Goal: Information Seeking & Learning: Learn about a topic

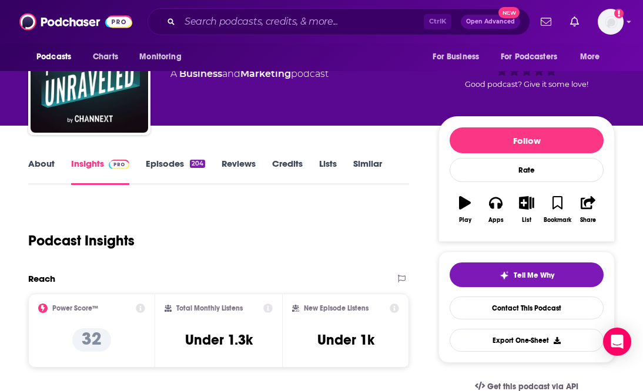
scroll to position [65, 0]
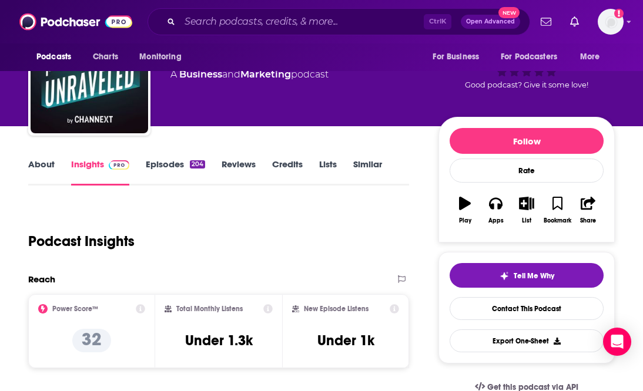
click at [36, 164] on link "About" at bounding box center [41, 172] width 26 height 27
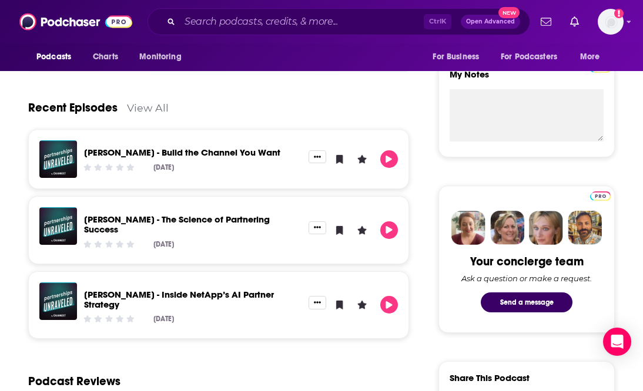
scroll to position [445, 0]
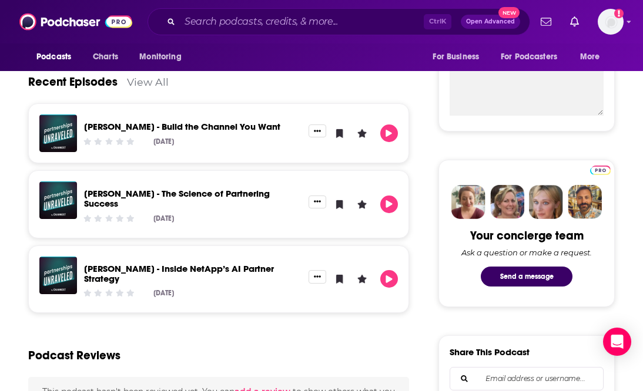
click at [224, 130] on div "[PERSON_NAME] - Build the Channel You Want" at bounding box center [192, 129] width 217 height 14
click at [226, 119] on div "[PERSON_NAME] - Build the Channel You Want [DATE]" at bounding box center [192, 134] width 231 height 38
click at [226, 124] on link "[PERSON_NAME] - Build the Channel You Want" at bounding box center [182, 126] width 196 height 11
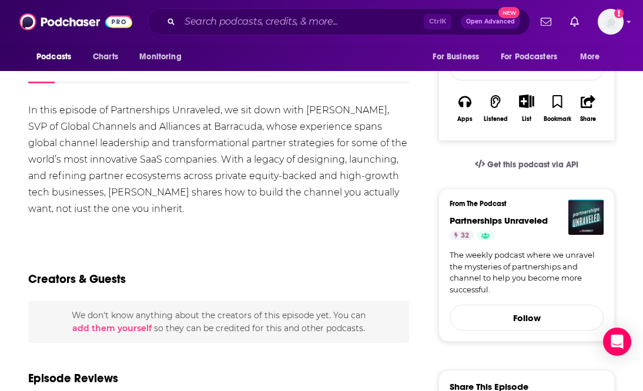
scroll to position [116, 0]
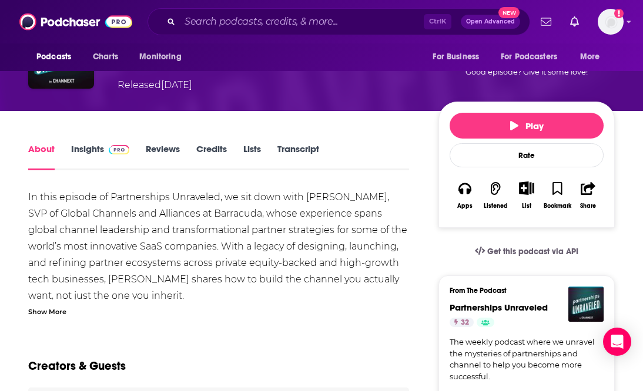
click at [89, 146] on link "Insights" at bounding box center [100, 156] width 58 height 27
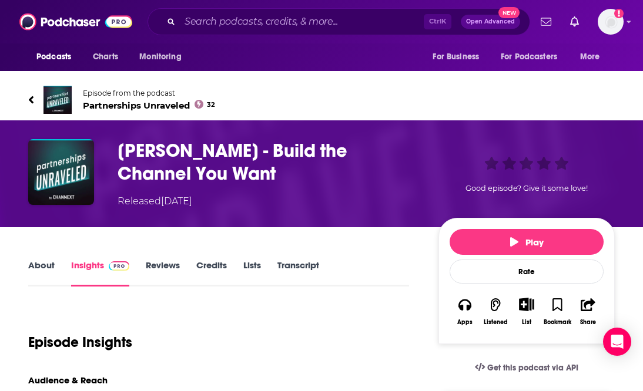
click at [48, 261] on link "About" at bounding box center [41, 273] width 26 height 27
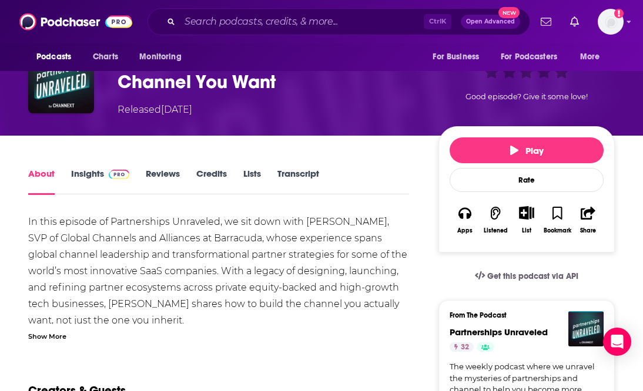
scroll to position [90, 0]
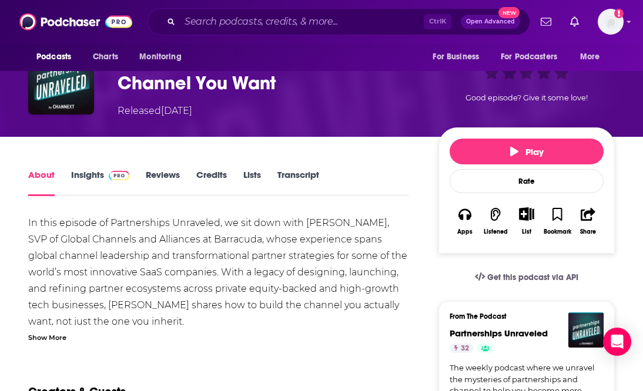
click at [93, 170] on link "Insights" at bounding box center [100, 182] width 58 height 27
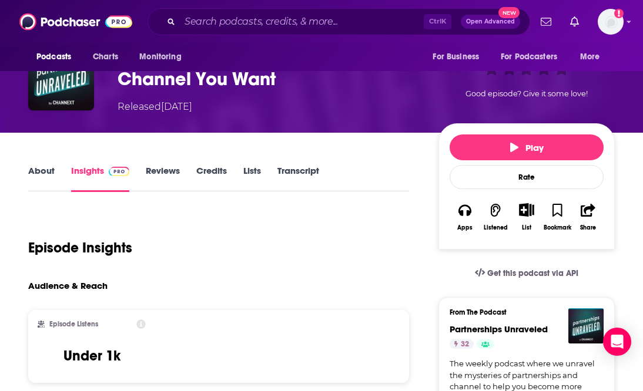
scroll to position [92, 0]
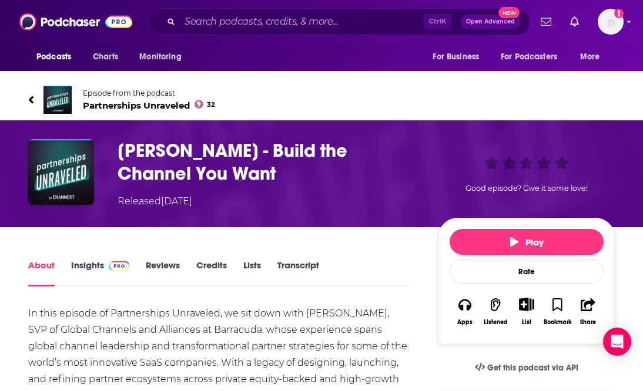
scroll to position [88, 0]
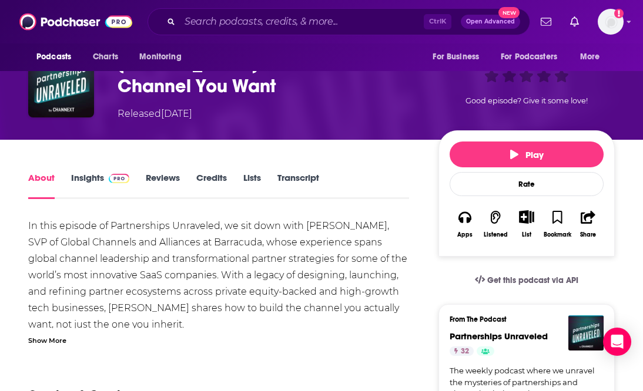
click at [104, 181] on span at bounding box center [116, 177] width 25 height 11
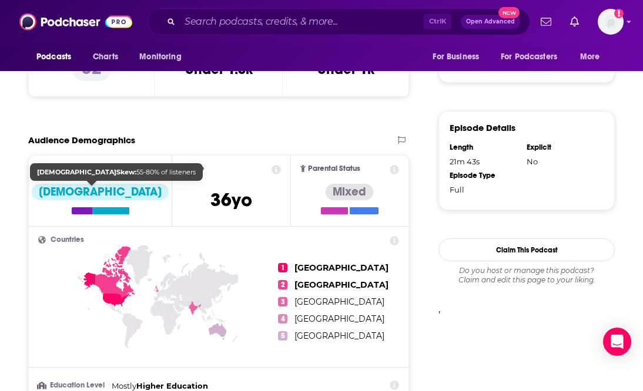
scroll to position [771, 0]
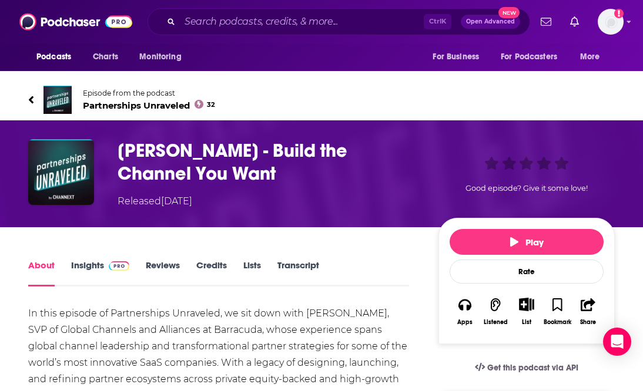
scroll to position [122, 0]
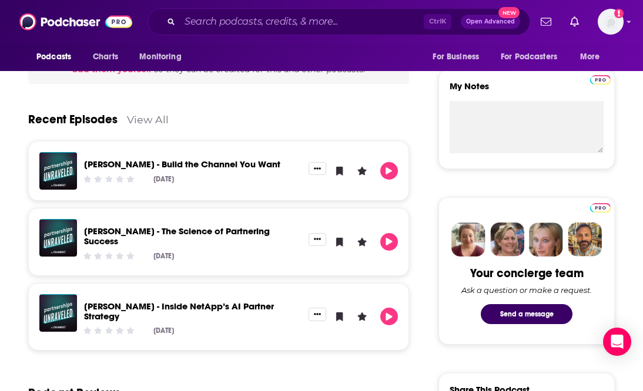
scroll to position [408, 0]
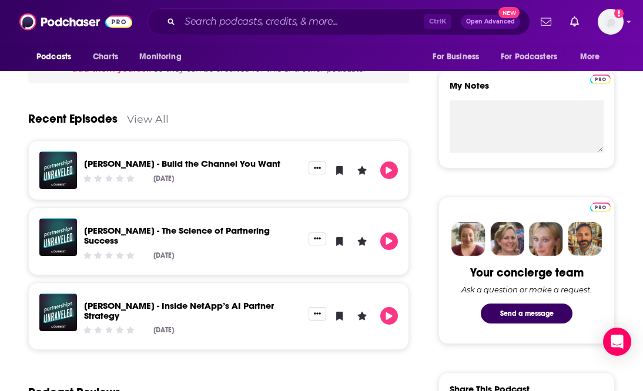
click at [226, 166] on link "[PERSON_NAME] - Build the Channel You Want" at bounding box center [182, 163] width 196 height 11
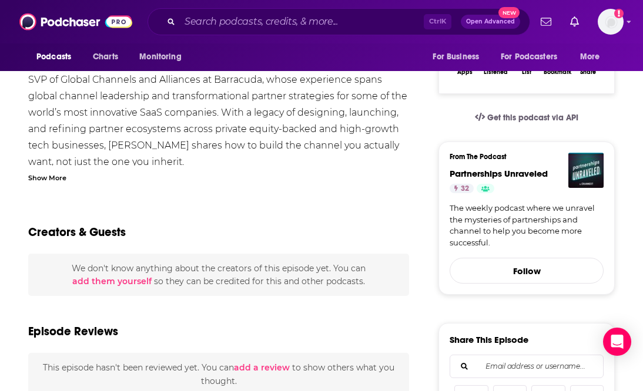
scroll to position [96, 0]
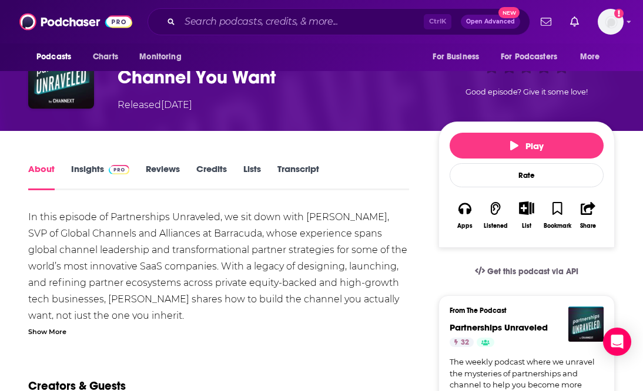
click at [86, 176] on link "Insights" at bounding box center [100, 176] width 58 height 27
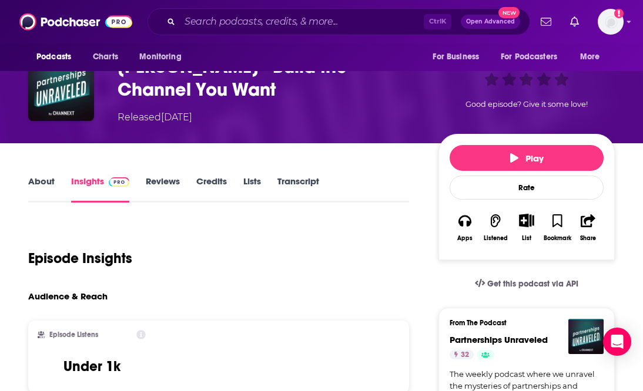
scroll to position [85, 0]
